Goal: Task Accomplishment & Management: Use online tool/utility

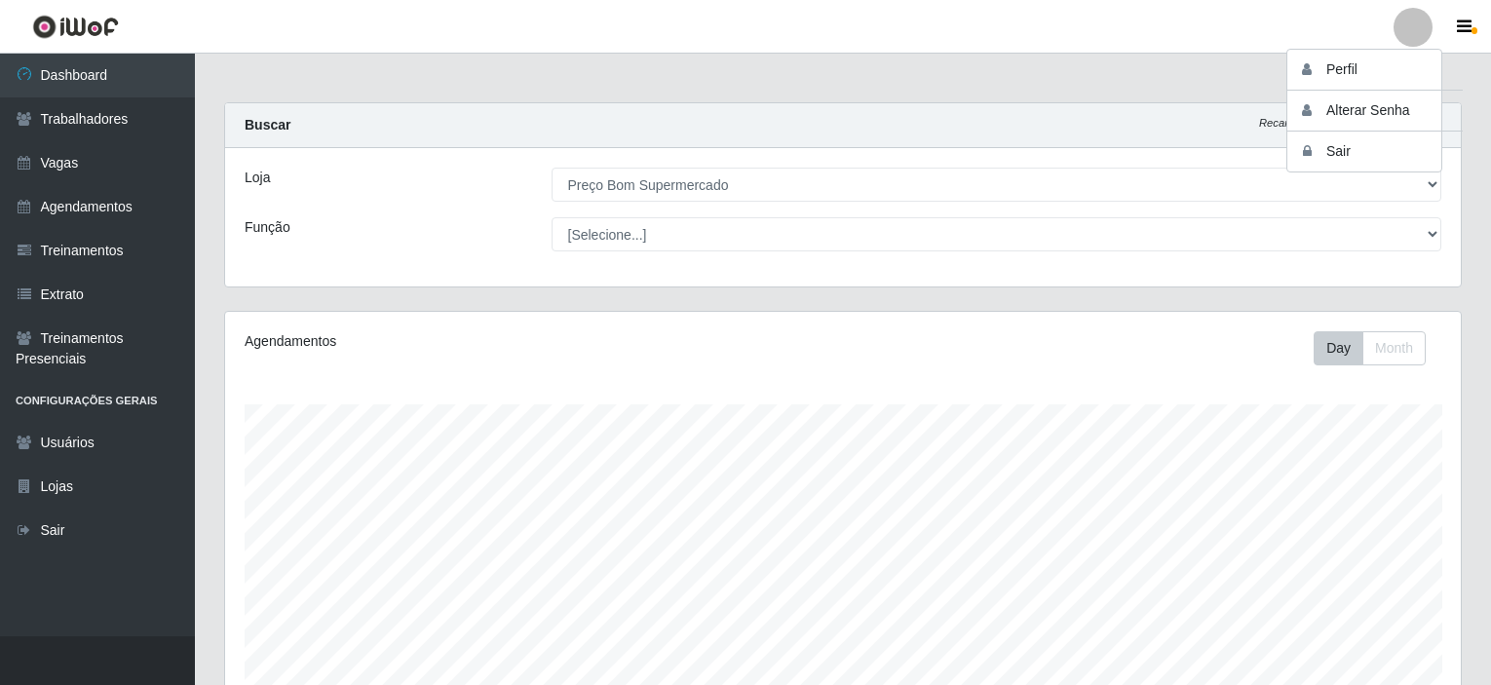
select select "387"
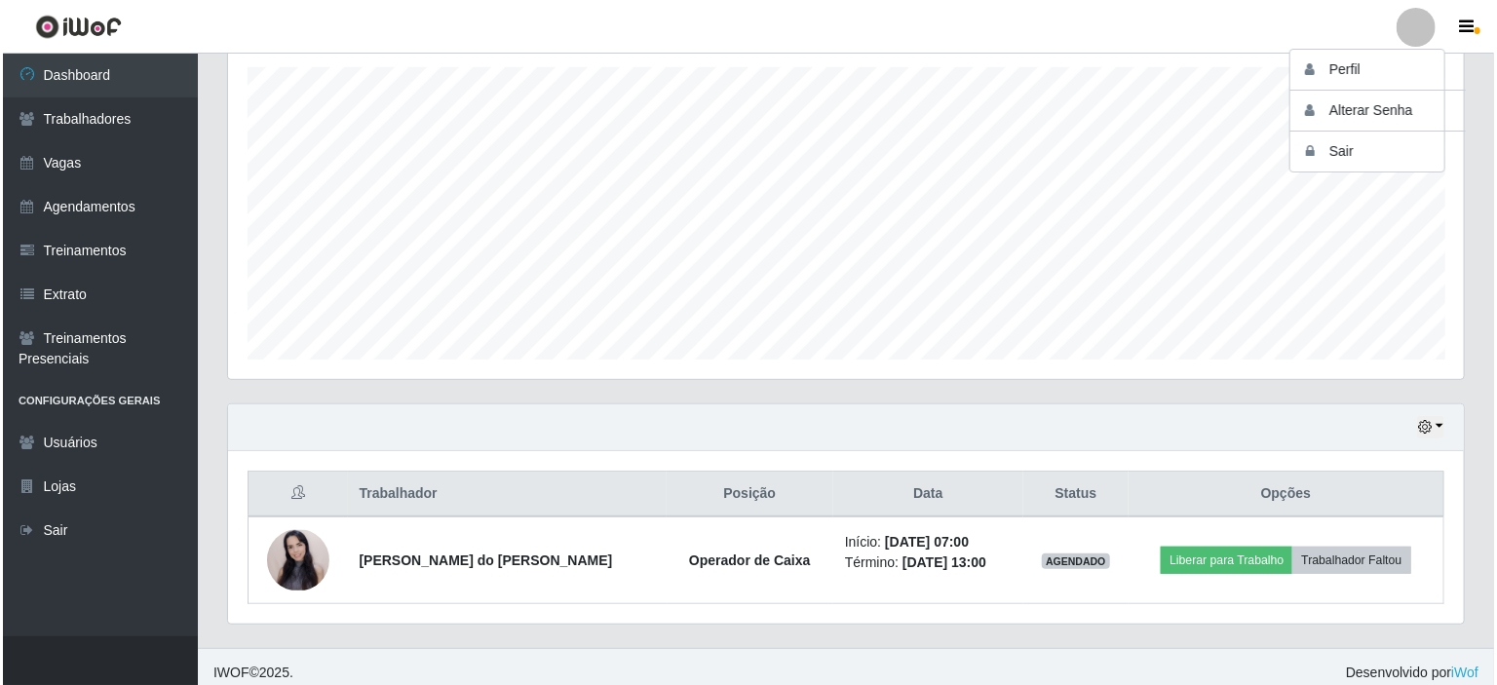
scroll to position [404, 1235]
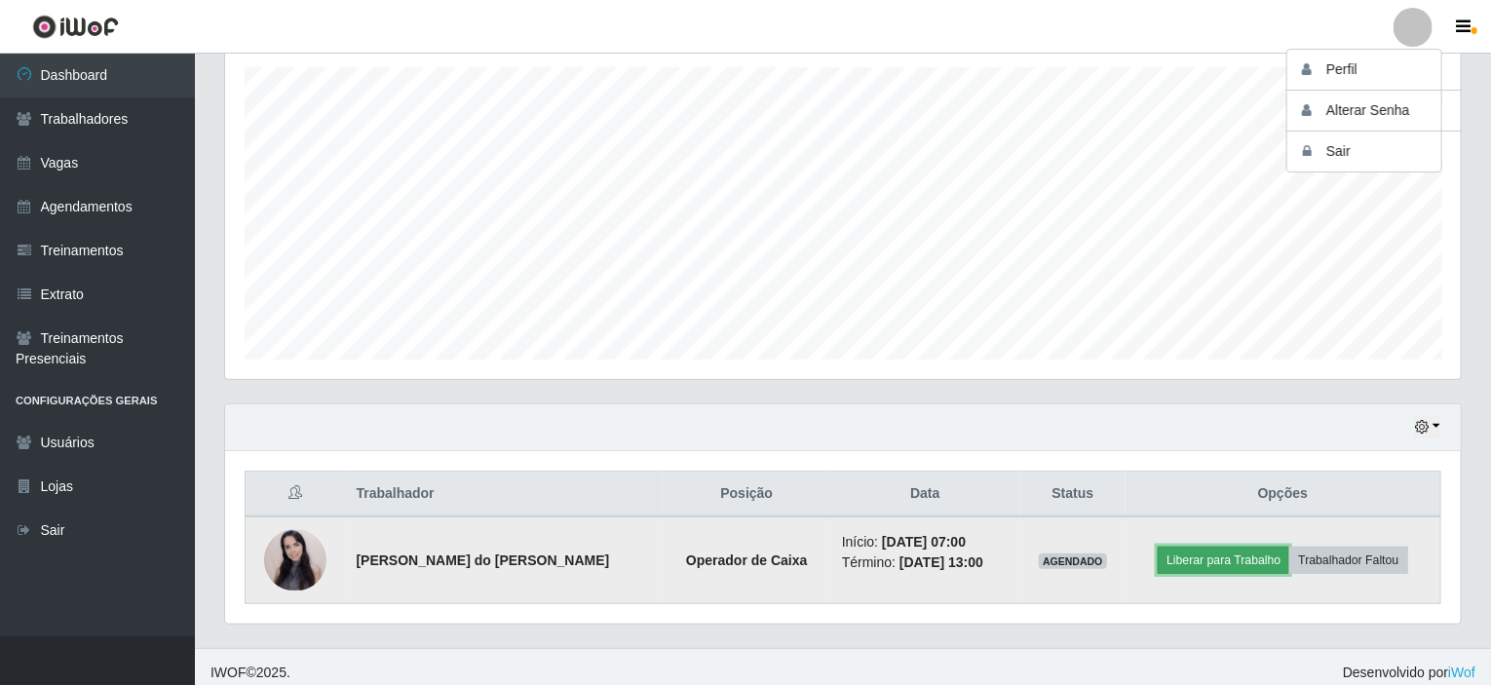
click at [1221, 556] on button "Liberar para Trabalho" at bounding box center [1224, 560] width 132 height 27
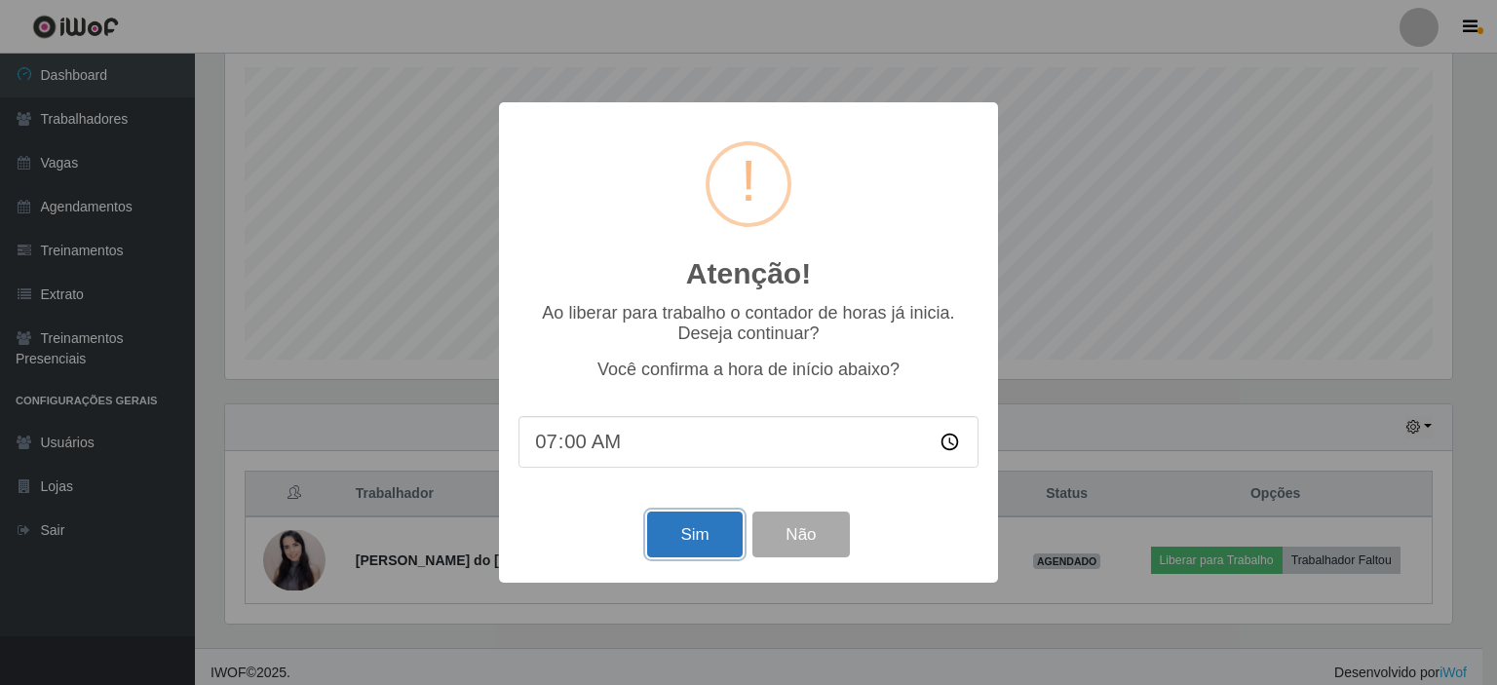
click at [701, 532] on button "Sim" at bounding box center [694, 535] width 95 height 46
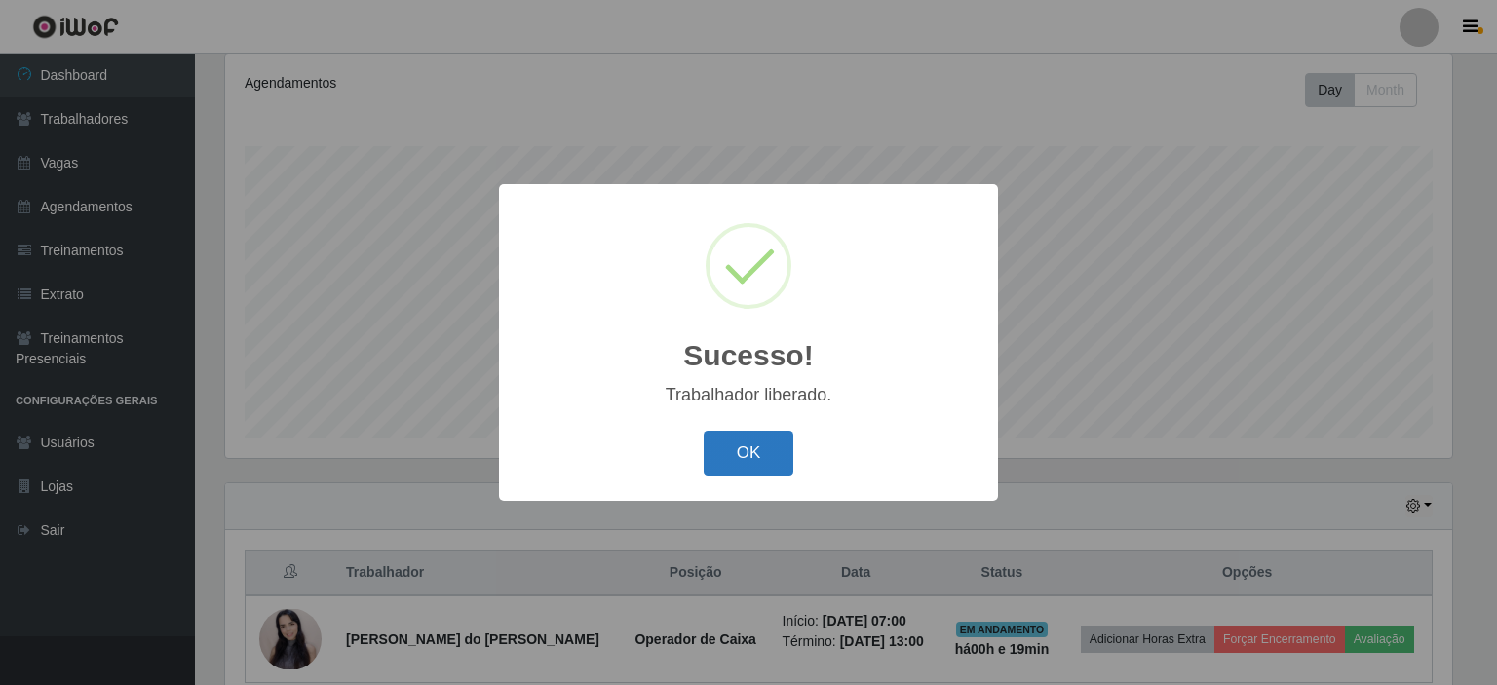
click at [727, 472] on button "OK" at bounding box center [748, 454] width 91 height 46
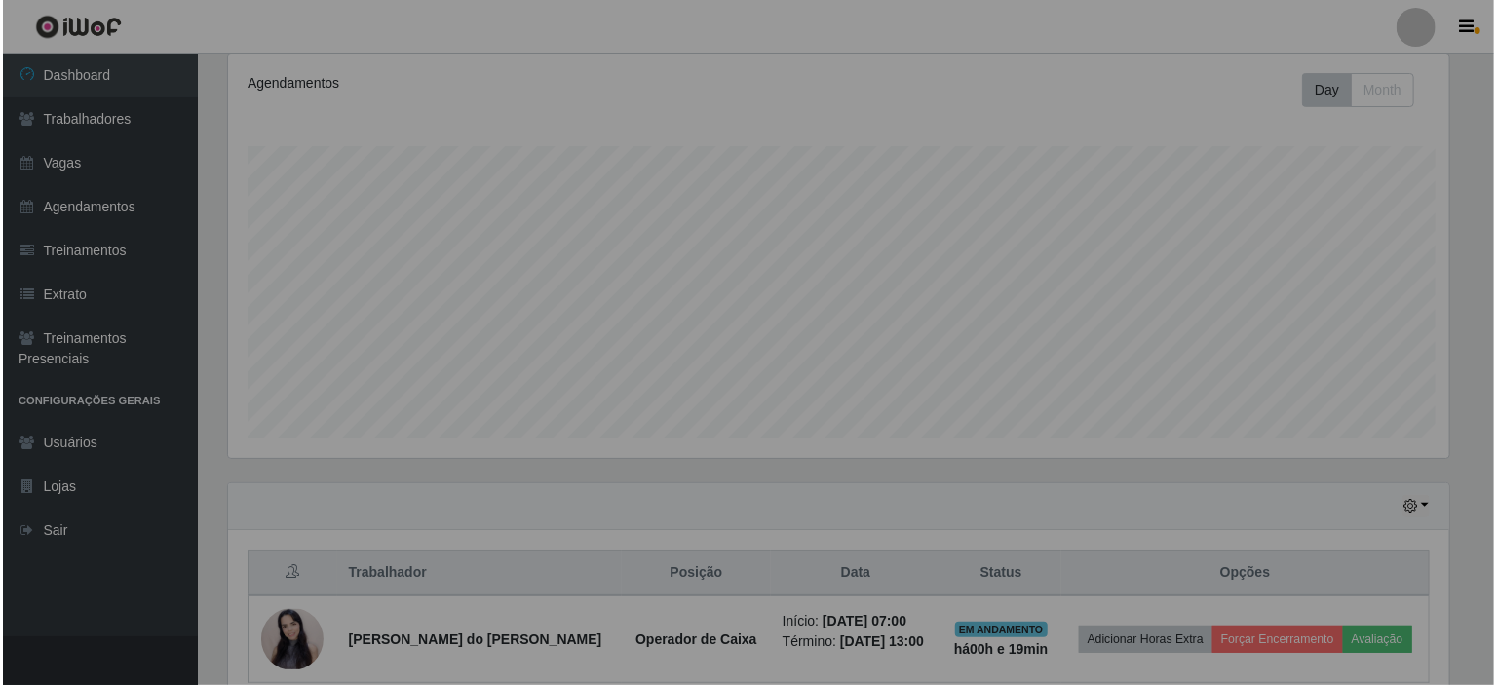
scroll to position [404, 1235]
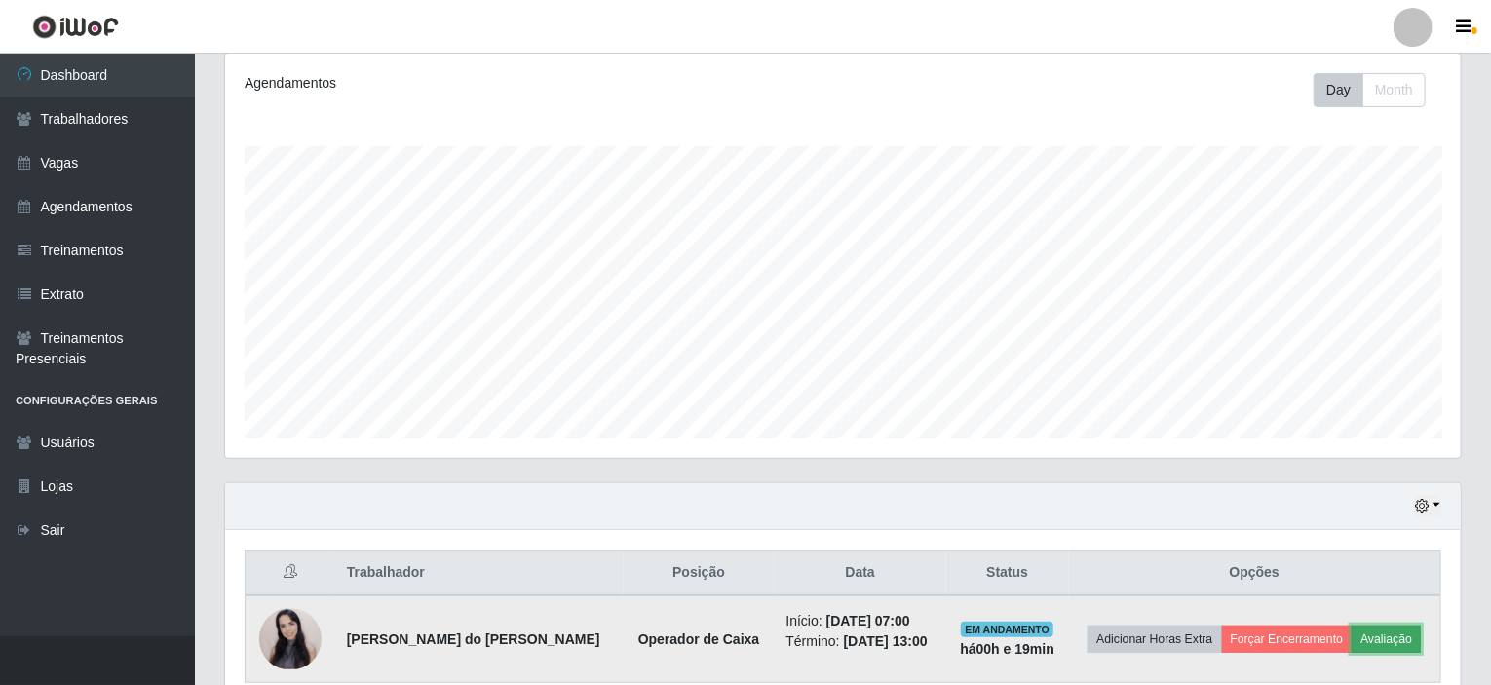
click at [1389, 634] on button "Avaliação" at bounding box center [1385, 639] width 69 height 27
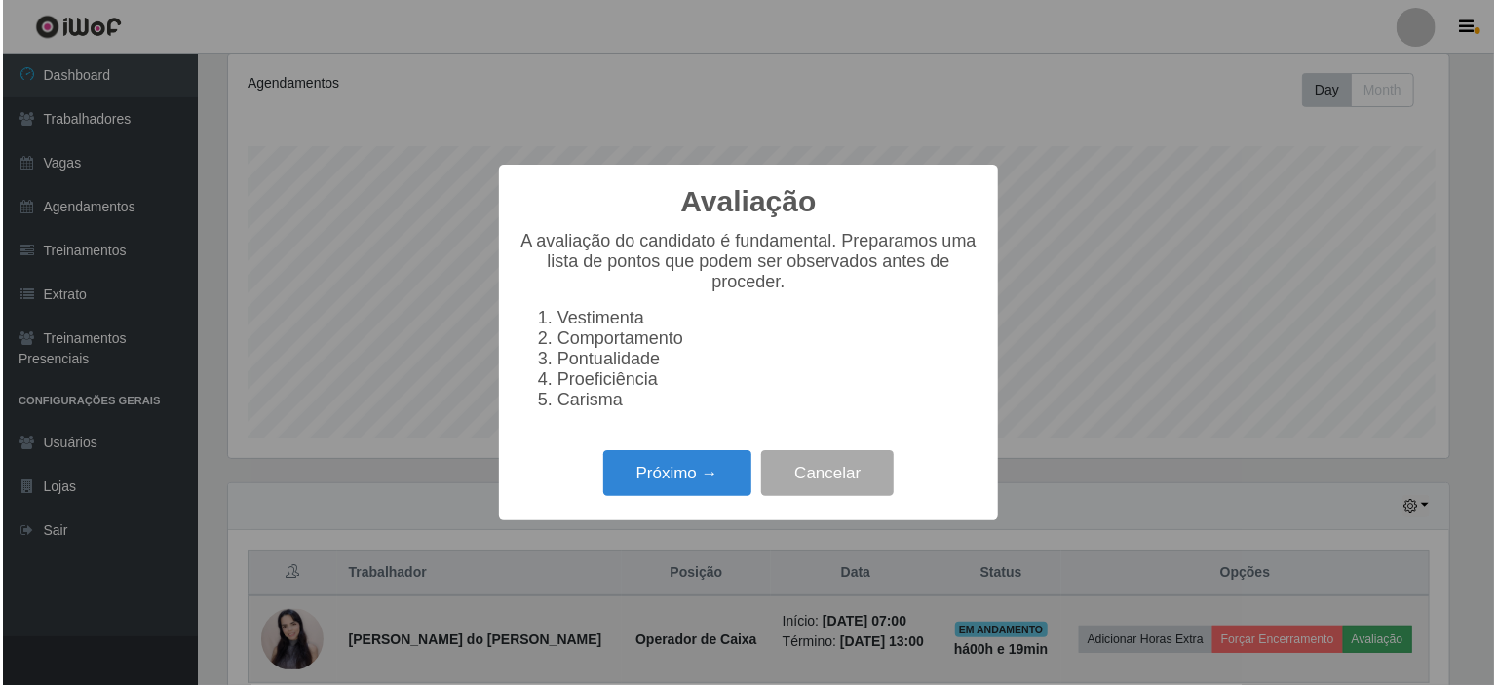
scroll to position [404, 1228]
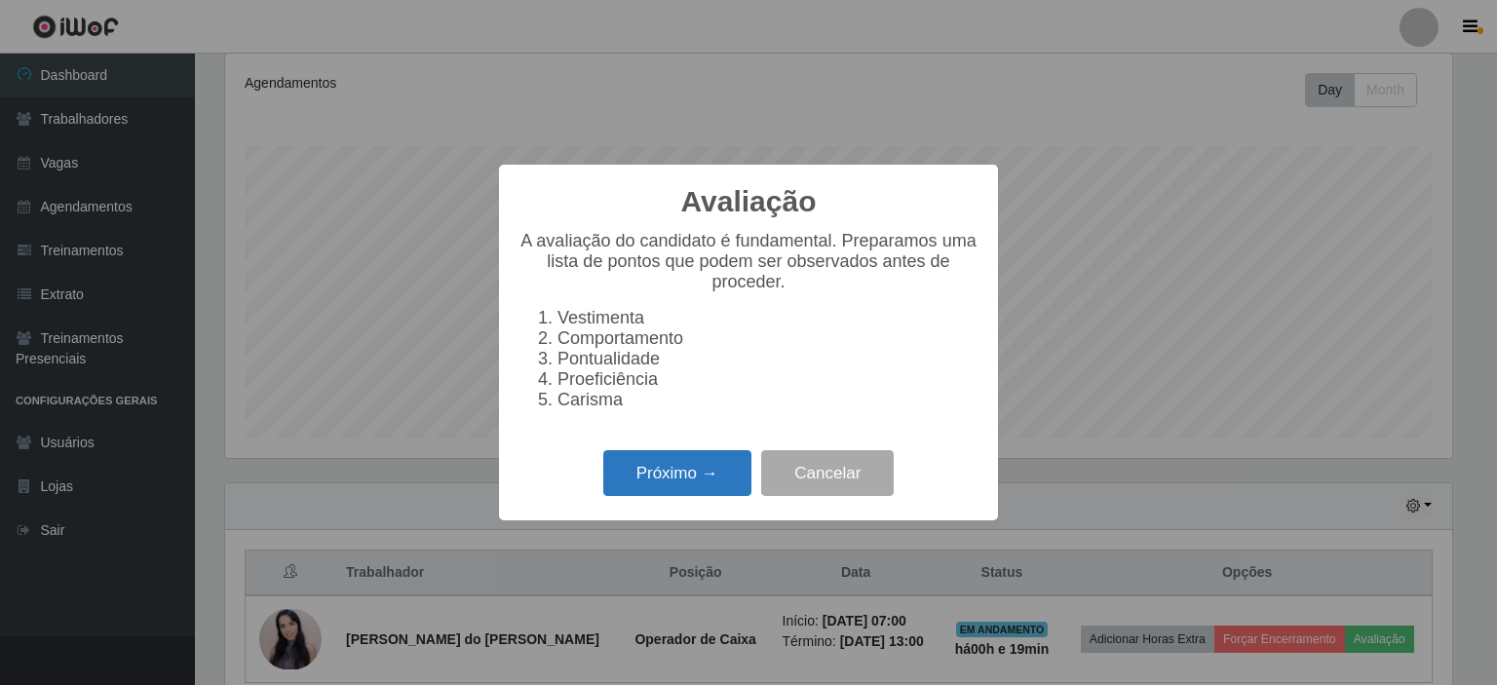
click at [635, 481] on button "Próximo →" at bounding box center [677, 473] width 148 height 46
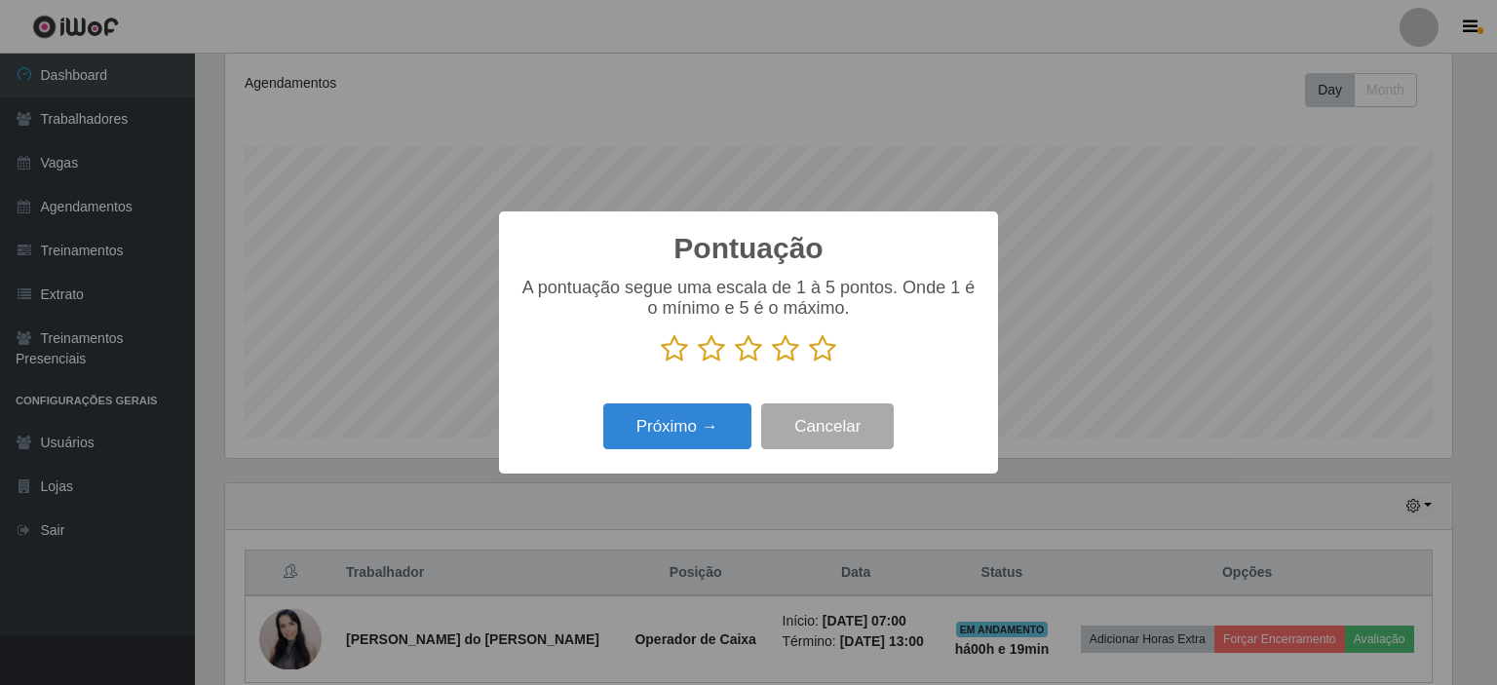
scroll to position [973945, 973122]
click at [826, 352] on icon at bounding box center [822, 348] width 27 height 29
click at [809, 363] on input "radio" at bounding box center [809, 363] width 0 height 0
click at [691, 424] on button "Próximo →" at bounding box center [677, 426] width 148 height 46
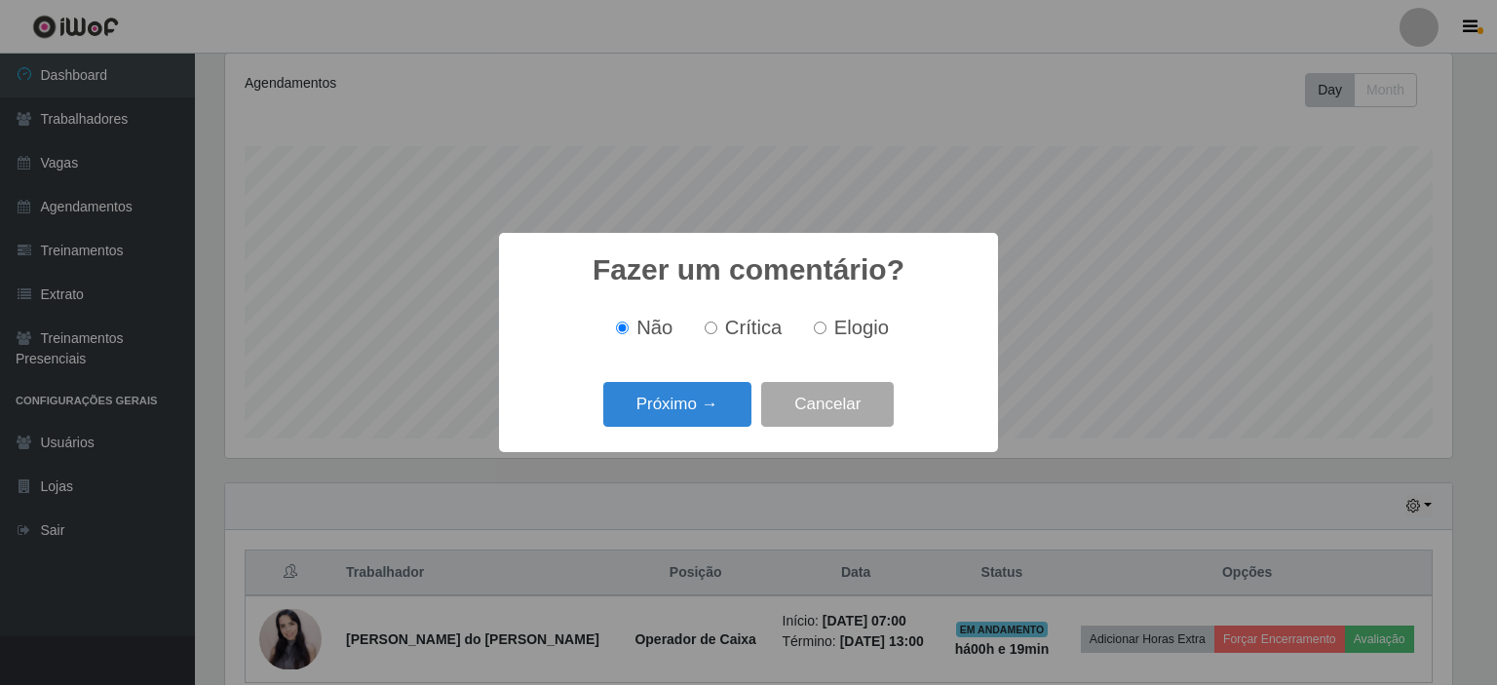
click at [691, 424] on button "Próximo →" at bounding box center [677, 405] width 148 height 46
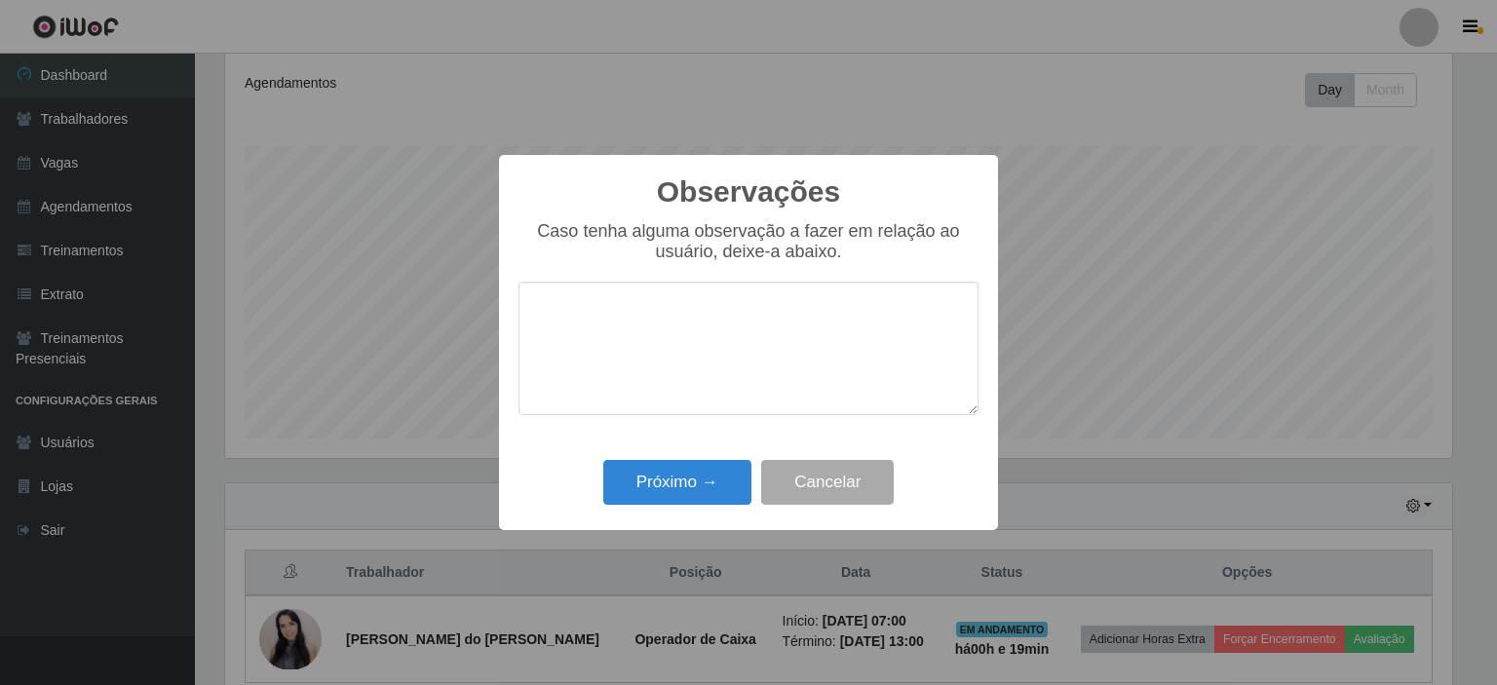
click at [651, 350] on textarea at bounding box center [748, 348] width 460 height 133
type textarea "pontual"
click at [645, 499] on button "Próximo →" at bounding box center [677, 483] width 148 height 46
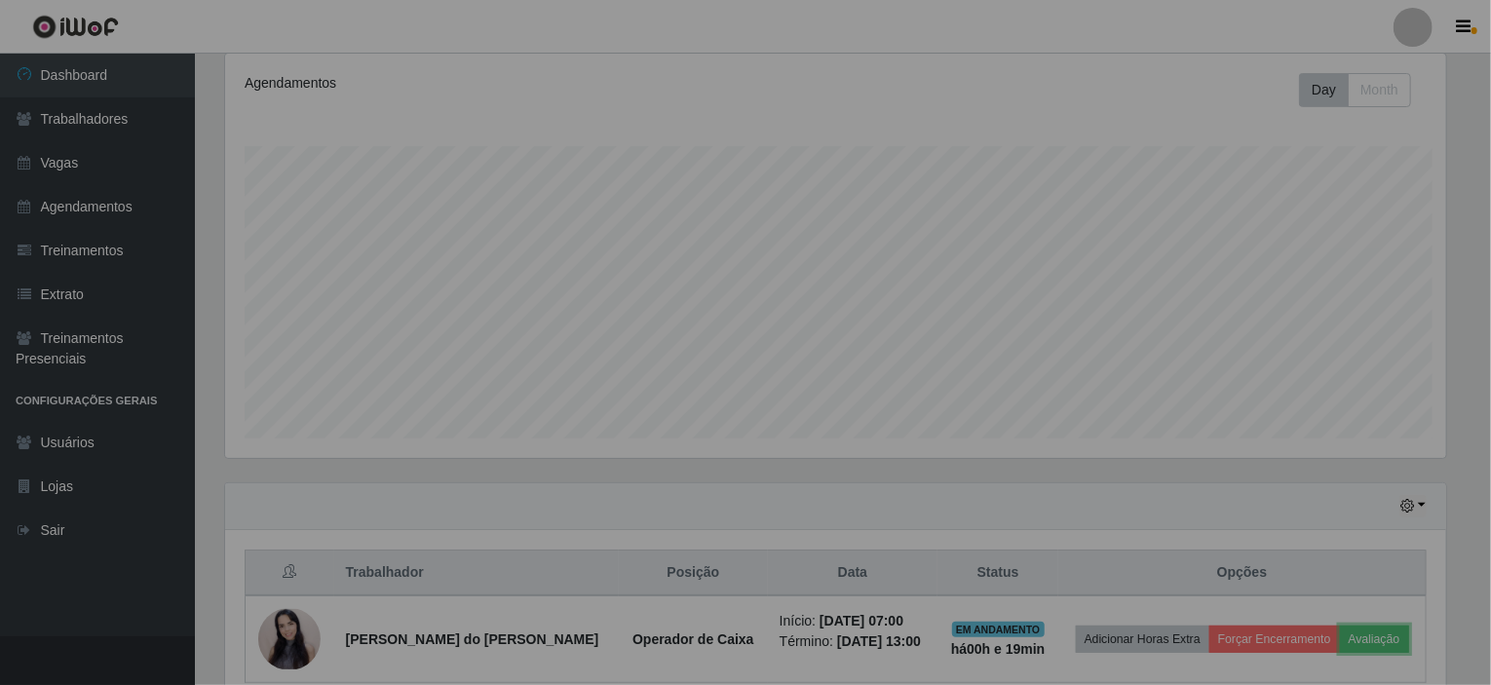
scroll to position [404, 1235]
